Goal: Task Accomplishment & Management: Complete application form

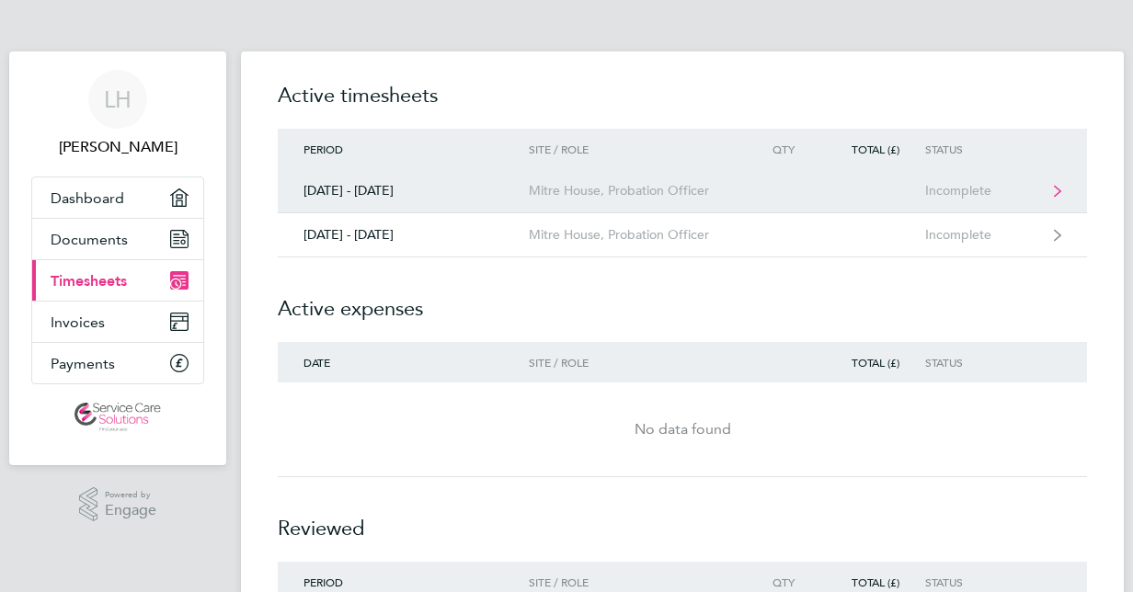
click at [533, 199] on link "[DATE] - [DATE] Mitre House, Probation Officer Incomplete" at bounding box center [682, 191] width 809 height 44
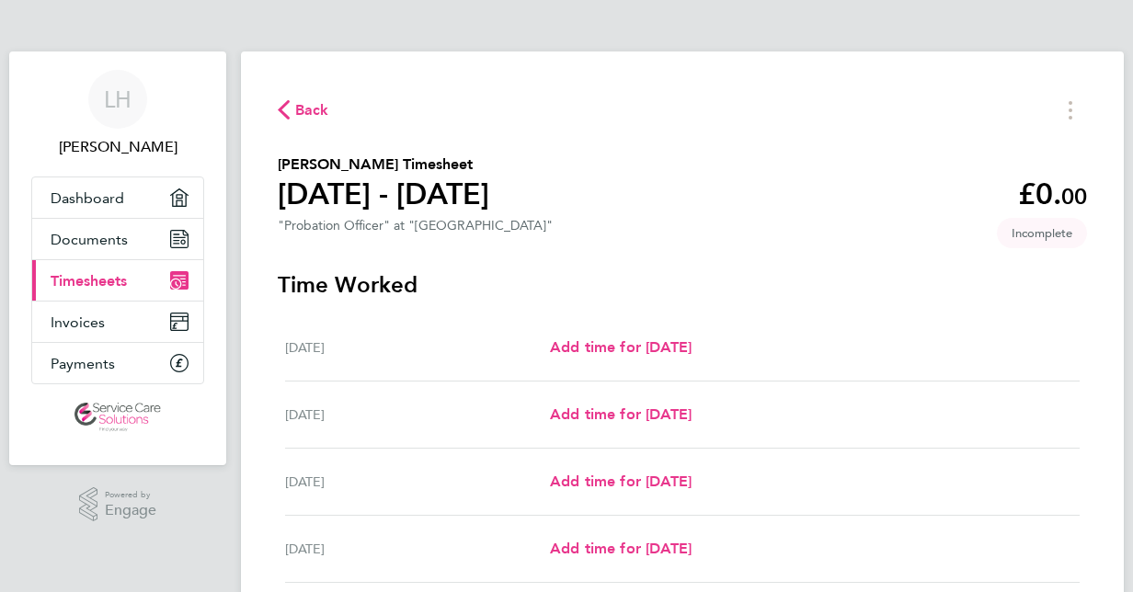
click at [533, 199] on section "[PERSON_NAME] Timesheet [DATE] - [DATE] £0. 00 "Probation Officer" at "Mitre Ho…" at bounding box center [682, 197] width 809 height 87
click at [602, 543] on span "Add time for [DATE]" at bounding box center [621, 548] width 142 height 17
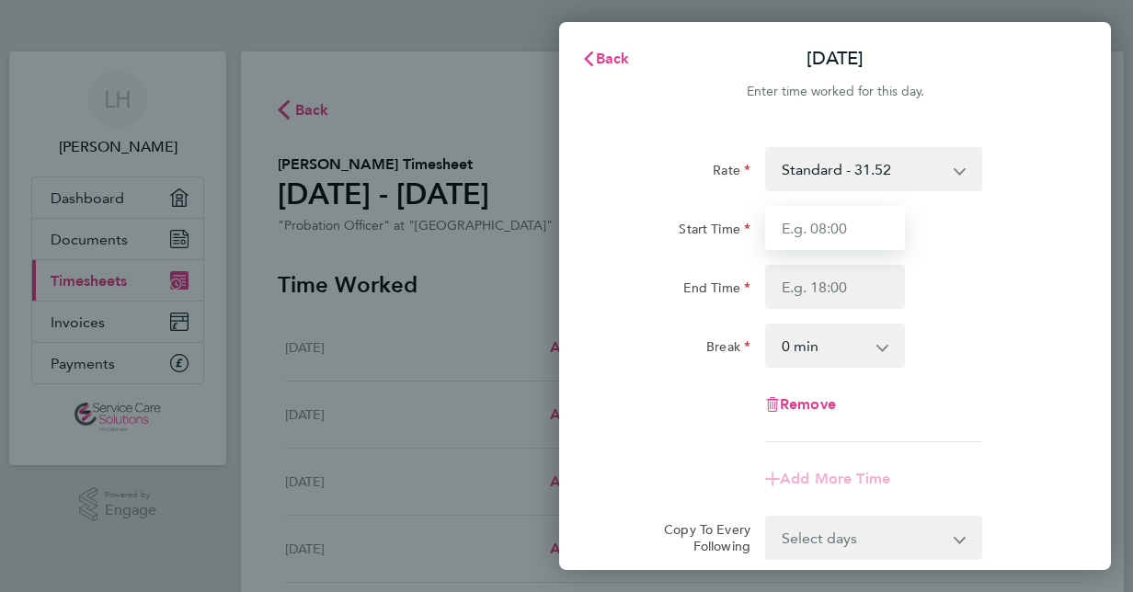
click at [800, 226] on input "Start Time" at bounding box center [835, 228] width 140 height 44
type input "19:30"
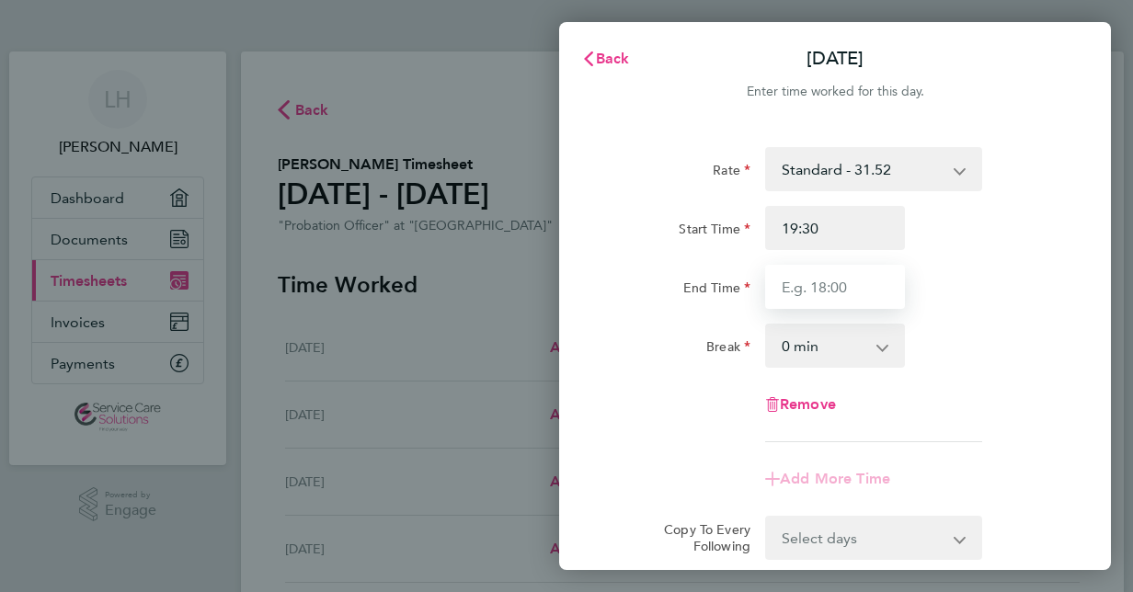
click at [819, 291] on input "End Time" at bounding box center [835, 287] width 140 height 44
type input "22:00"
click at [657, 373] on div "Rate Standard - 31.52 Start Time 19:30 End Time 22:00 Break 0 min 15 min 30 min…" at bounding box center [834, 294] width 449 height 295
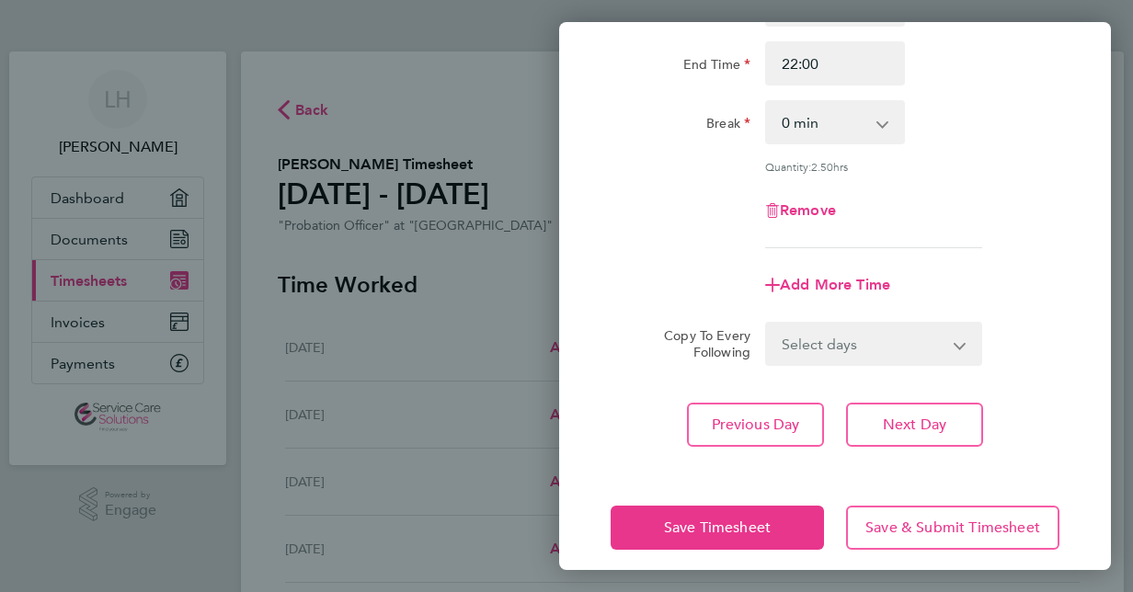
scroll to position [238, 0]
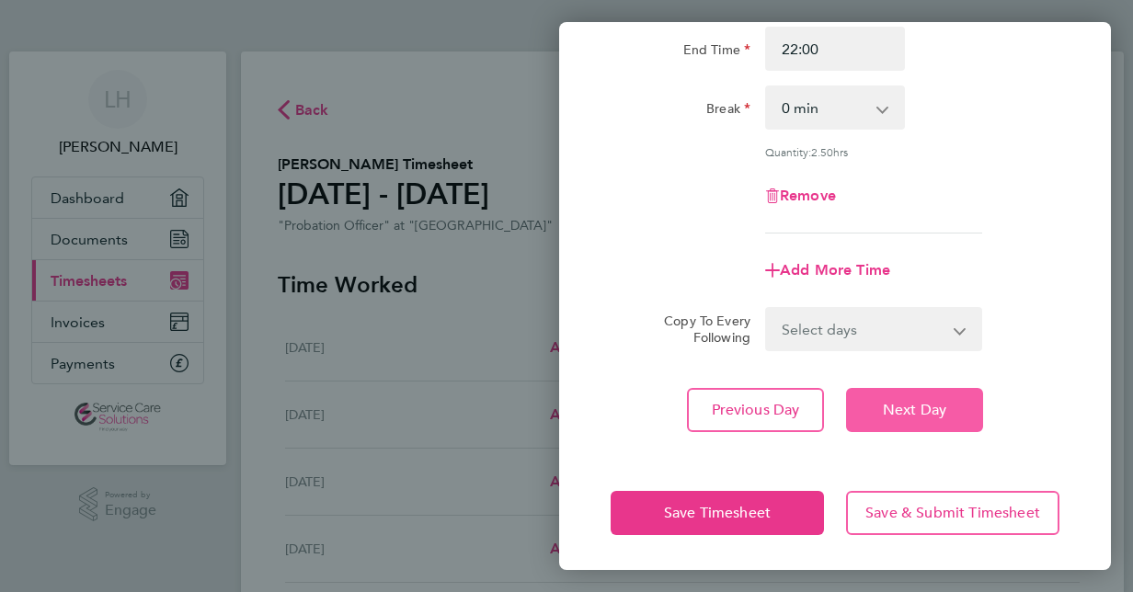
click at [917, 406] on span "Next Day" at bounding box center [914, 410] width 63 height 18
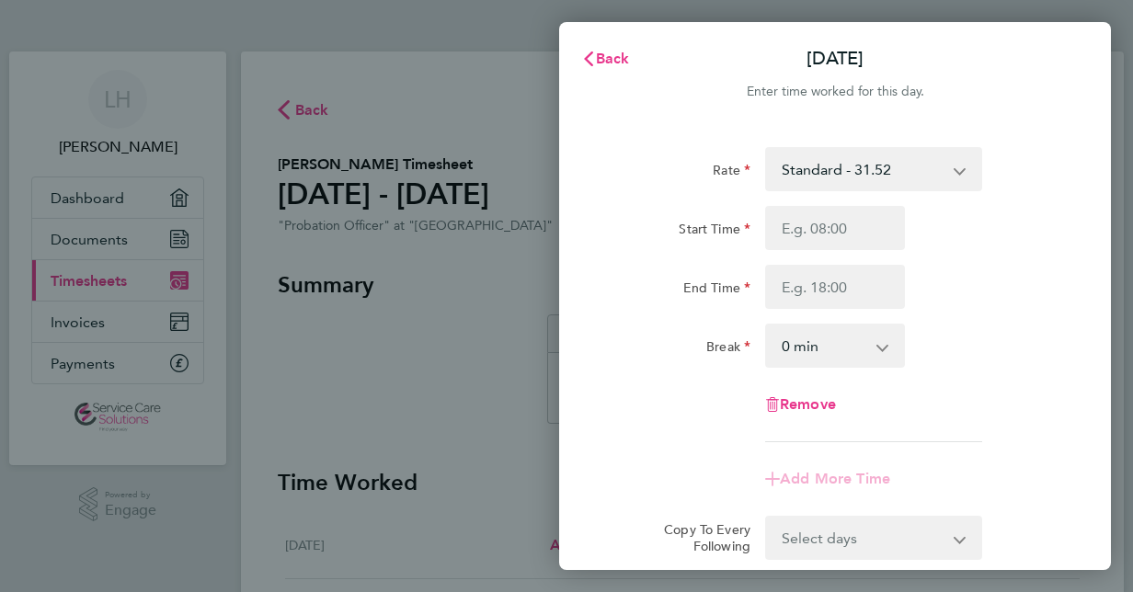
click at [792, 252] on div "Start Time End Time" at bounding box center [834, 257] width 463 height 103
click at [785, 234] on input "Start Time" at bounding box center [835, 228] width 140 height 44
type input "21:00"
click at [796, 269] on input "End Time" at bounding box center [835, 287] width 140 height 44
type input "23:00"
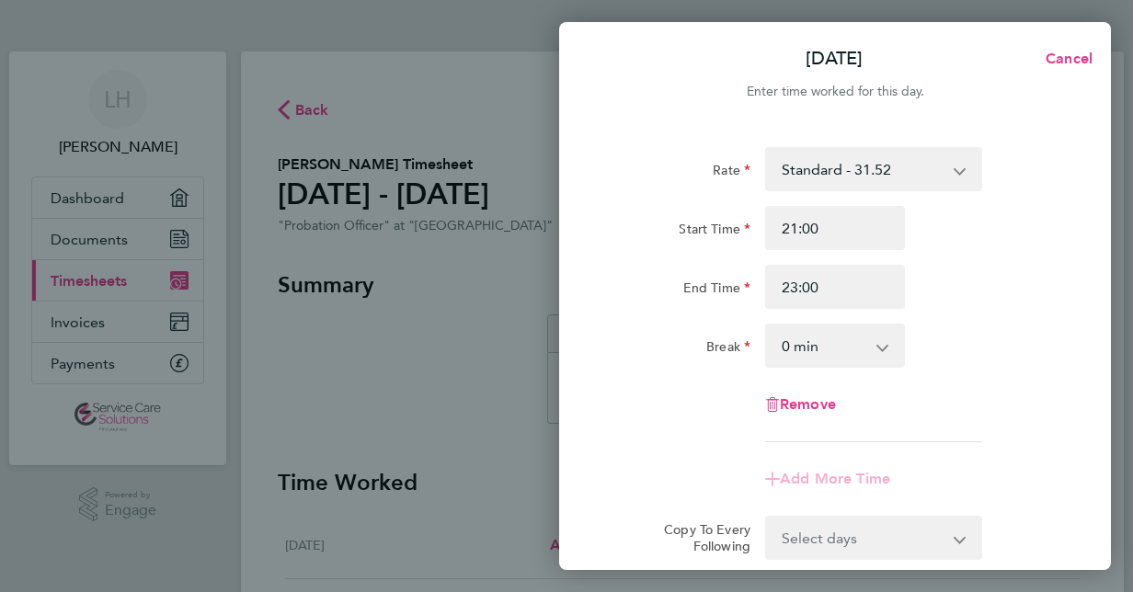
click at [629, 422] on div "Remove" at bounding box center [834, 404] width 463 height 44
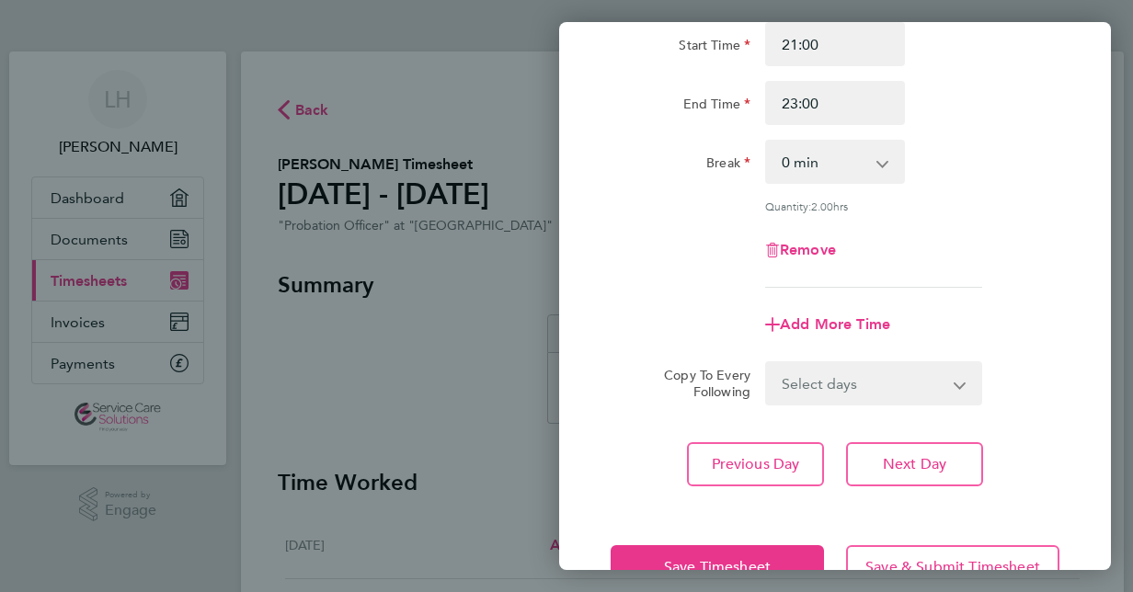
scroll to position [221, 0]
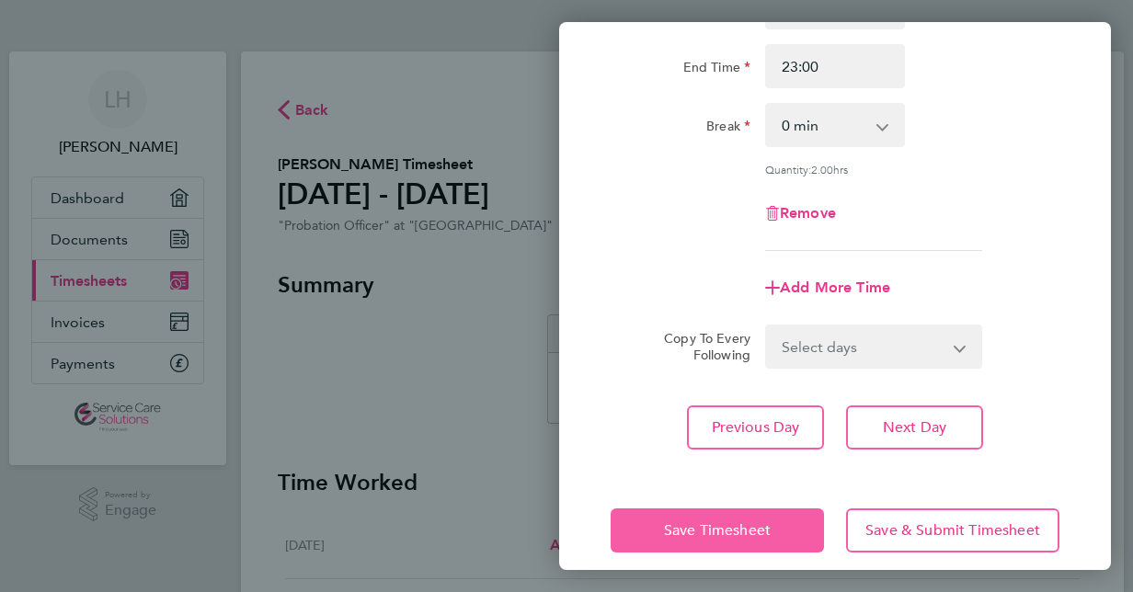
click at [690, 544] on button "Save Timesheet" at bounding box center [716, 530] width 213 height 44
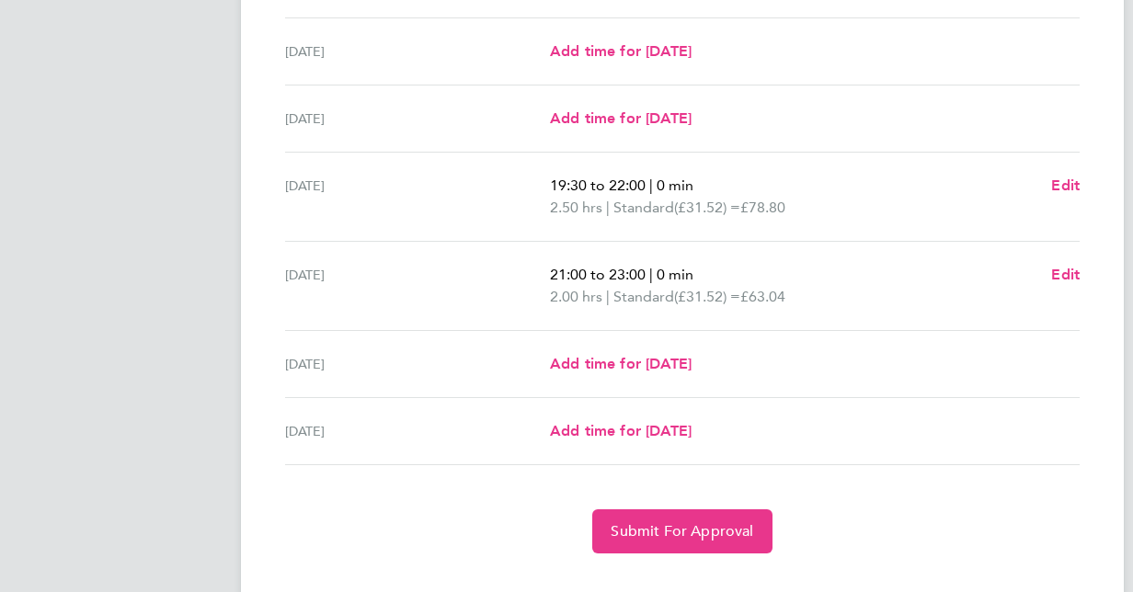
scroll to position [593, 0]
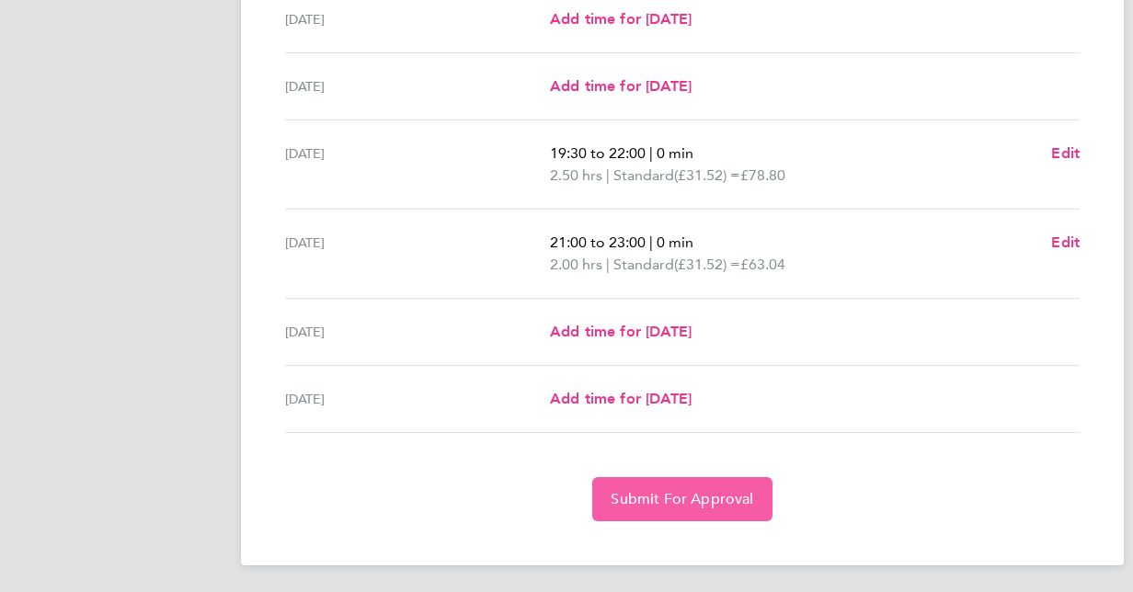
click at [700, 496] on span "Submit For Approval" at bounding box center [681, 499] width 142 height 18
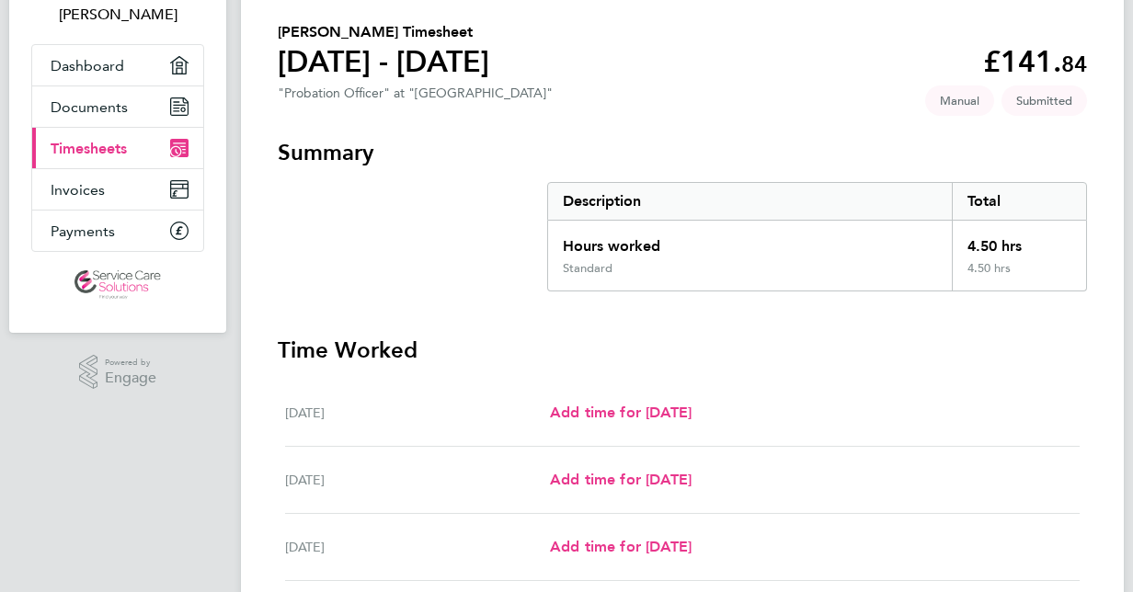
scroll to position [137, 0]
